Goal: Task Accomplishment & Management: Use online tool/utility

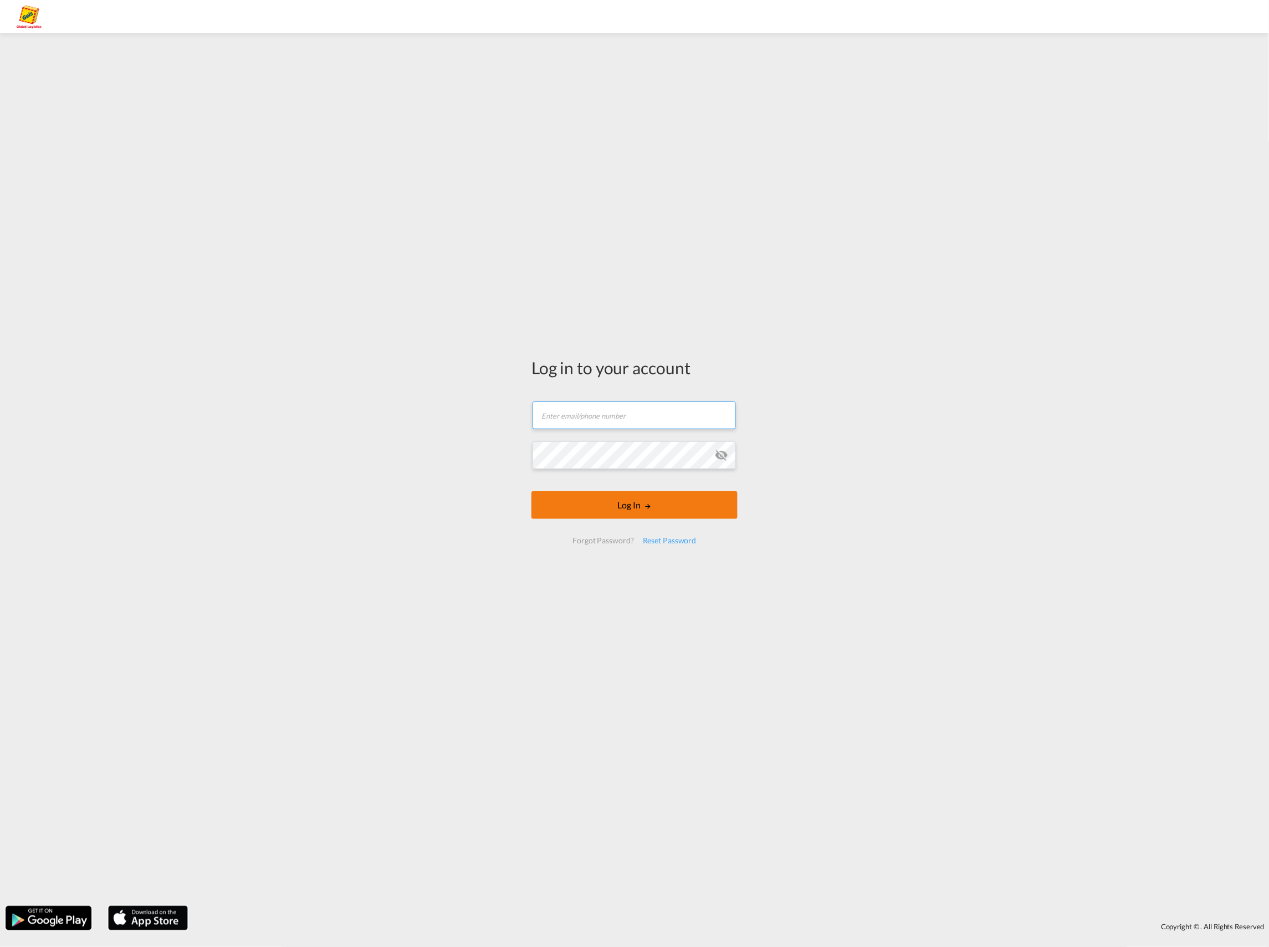
type input "[PERSON_NAME][EMAIL_ADDRESS][PERSON_NAME][PERSON_NAME][DOMAIN_NAME]"
click at [626, 501] on button "Log In" at bounding box center [634, 505] width 206 height 28
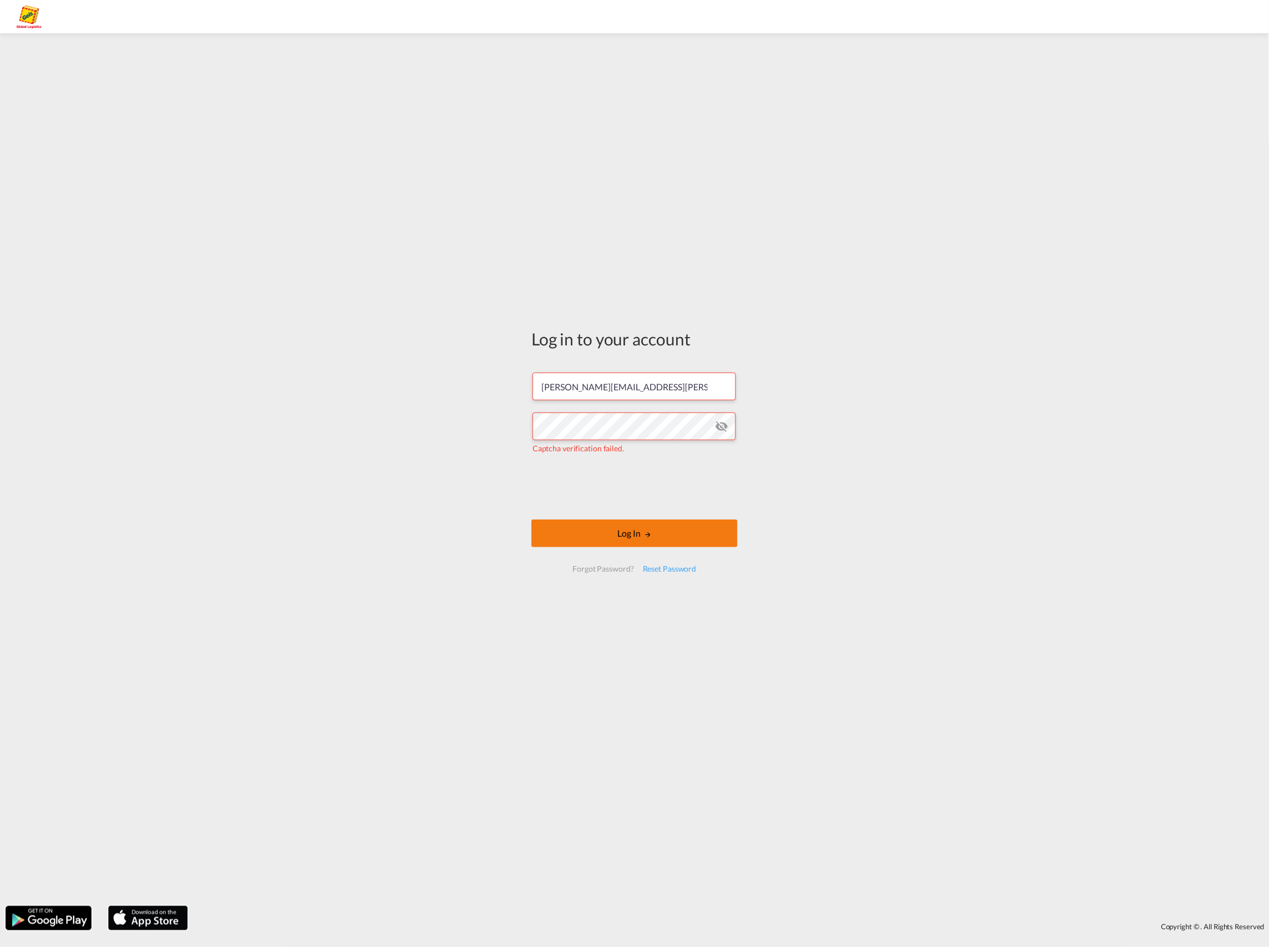
click at [595, 535] on button "Log In" at bounding box center [634, 533] width 206 height 28
